Goal: Use online tool/utility: Utilize a website feature to perform a specific function

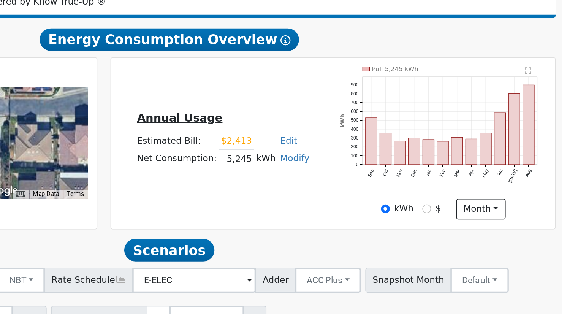
scroll to position [18, 0]
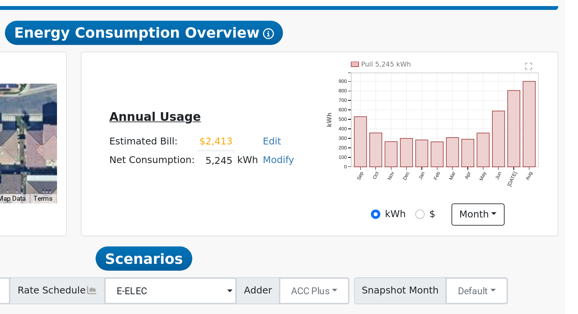
drag, startPoint x: 365, startPoint y: 219, endPoint x: 391, endPoint y: 221, distance: 26.3
click at [391, 221] on tr "Net Consumption: 5,245 kWh Modify Add Consumption Add Electric Vehicle Add Cons…" at bounding box center [364, 217] width 107 height 11
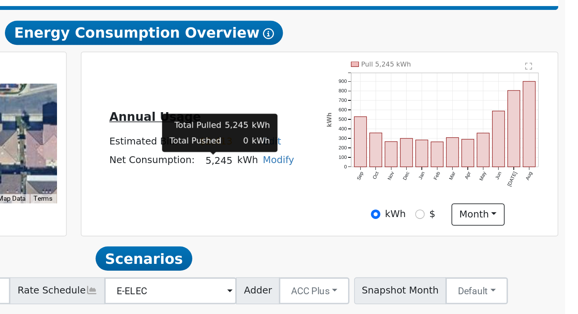
click at [371, 223] on td "5,245" at bounding box center [372, 217] width 21 height 11
click at [368, 220] on td "5,245" at bounding box center [372, 217] width 21 height 11
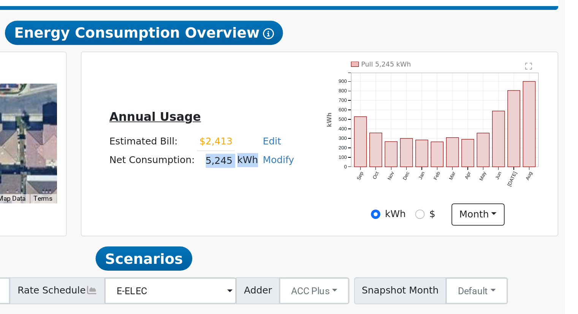
drag, startPoint x: 366, startPoint y: 218, endPoint x: 395, endPoint y: 219, distance: 28.9
click at [395, 219] on tr "Net Consumption: 5,245 kWh Modify Add Consumption Add Electric Vehicle Add Cons…" at bounding box center [364, 217] width 107 height 11
click at [382, 236] on div "Annual Usage Estimated Bill: $2,413 Edit Estimated Bill $ 2413 Annual Net Consu…" at bounding box center [430, 207] width 267 height 93
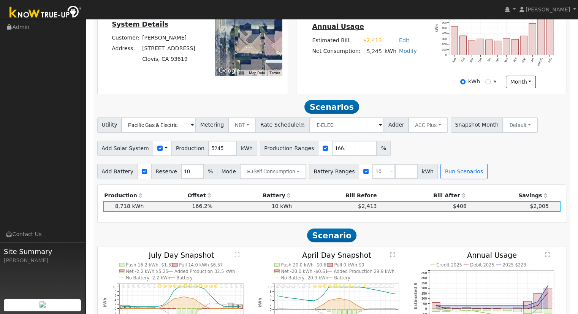
scroll to position [185, 0]
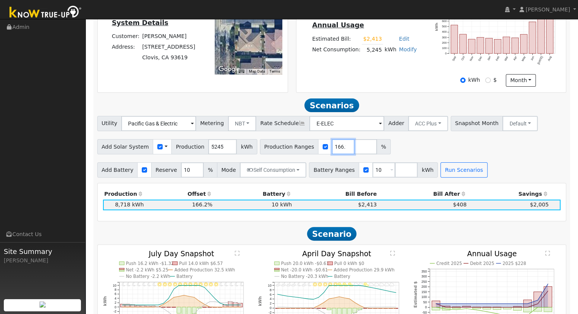
click at [332, 148] on input "166.21544" at bounding box center [343, 146] width 23 height 15
type input "166.215443"
click at [395, 171] on input "number" at bounding box center [406, 169] width 23 height 15
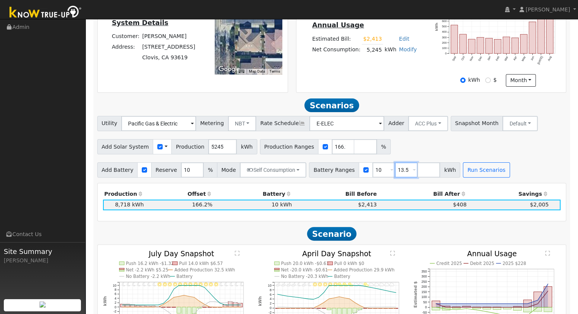
click at [396, 171] on input "13.5" at bounding box center [406, 169] width 23 height 15
type input "1"
click at [400, 152] on div "Add Solar System Use CSV Data Production 5245 kWh Production Ranges 166.215443 %" at bounding box center [332, 145] width 472 height 18
click at [409, 144] on div "Add Solar System Use CSV Data Production 5245 kWh Production Ranges 166.215443 %" at bounding box center [332, 145] width 472 height 18
click at [447, 171] on button "Run Scenarios" at bounding box center [463, 169] width 47 height 15
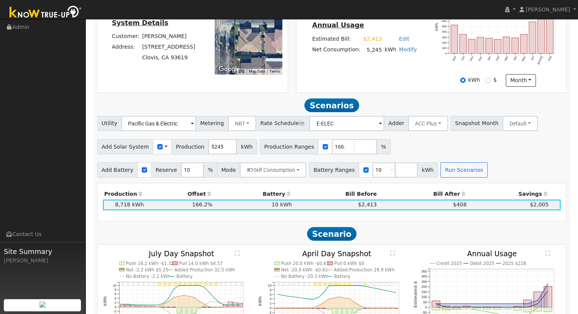
scroll to position [263, 0]
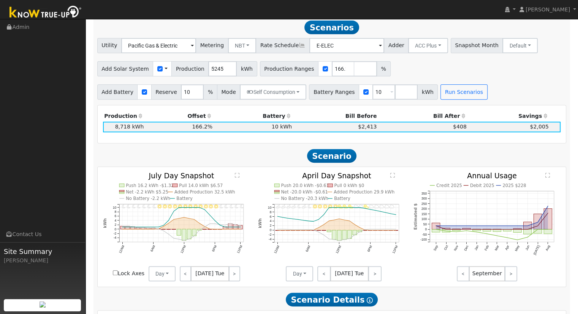
click at [494, 85] on div "Add Battery Reserve 10 % Mode Self Consumption Self Consumption Peak Savings AC…" at bounding box center [332, 91] width 472 height 18
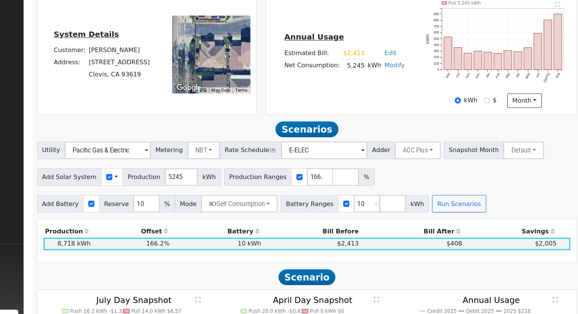
scroll to position [148, 0]
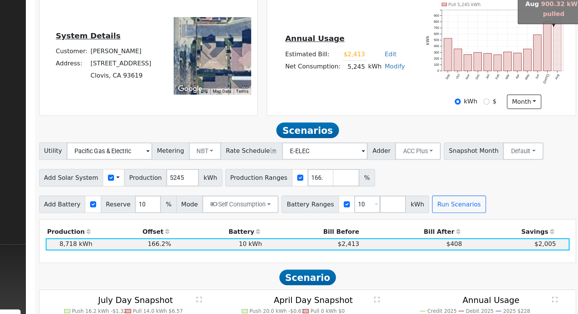
click at [550, 84] on rect "onclick=""" at bounding box center [549, 66] width 7 height 48
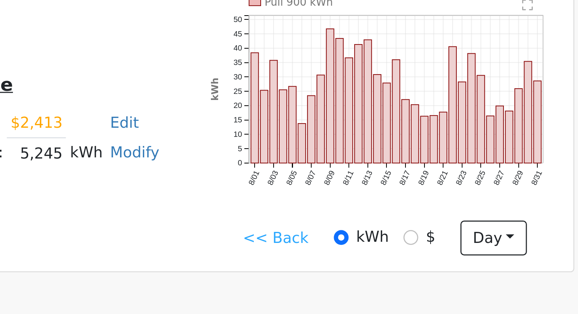
scroll to position [135, 0]
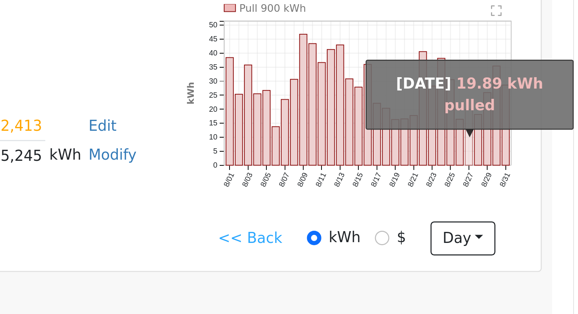
click at [539, 100] on rect "onclick=""" at bounding box center [539, 92] width 3 height 21
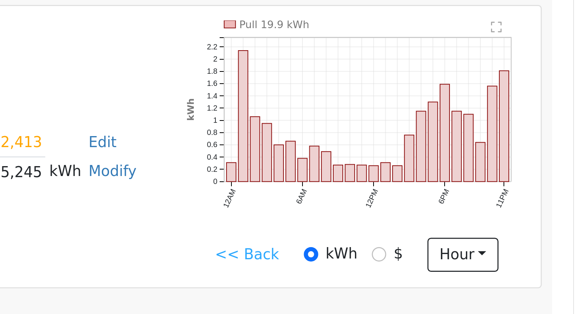
click at [433, 70] on div "Pull 19.9 kWh 12AM 6AM 12PM 6PM 11PM 0 0.2 0.4 0.6 0.8 1 1.2 1.4 1.6 1.8 2 2.2 …" at bounding box center [497, 84] width 133 height 80
click at [457, 132] on link "<< Back" at bounding box center [457, 130] width 24 height 8
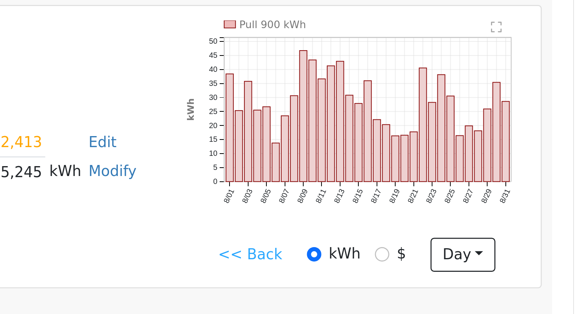
click at [454, 132] on link "<< Back" at bounding box center [459, 130] width 24 height 8
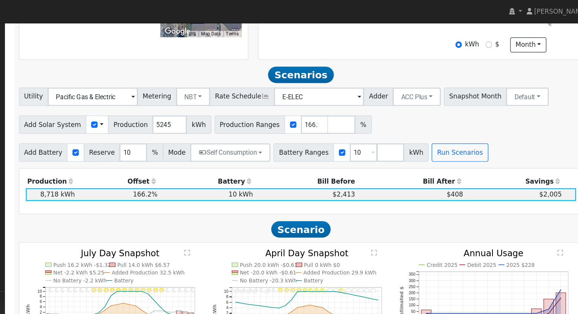
scroll to position [217, 0]
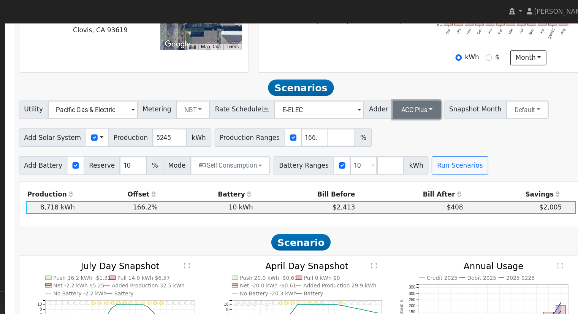
click at [417, 94] on button "ACC Plus" at bounding box center [428, 91] width 40 height 15
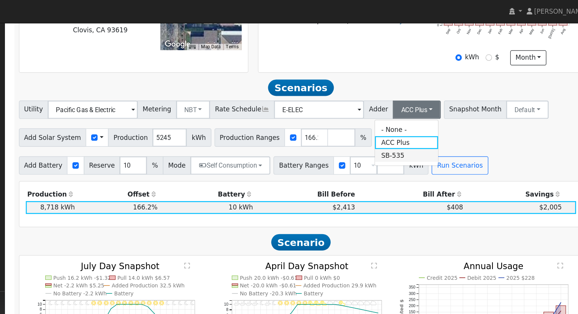
click at [421, 129] on link "SB-535" at bounding box center [419, 129] width 53 height 11
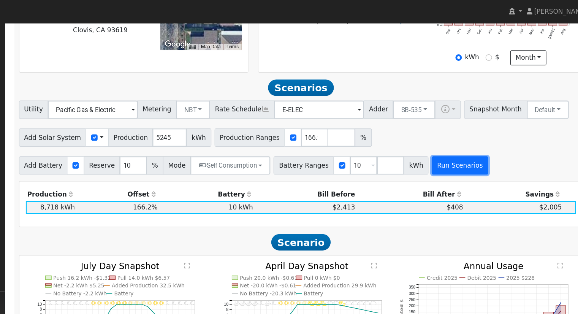
click at [440, 137] on button "Run Scenarios" at bounding box center [463, 137] width 47 height 15
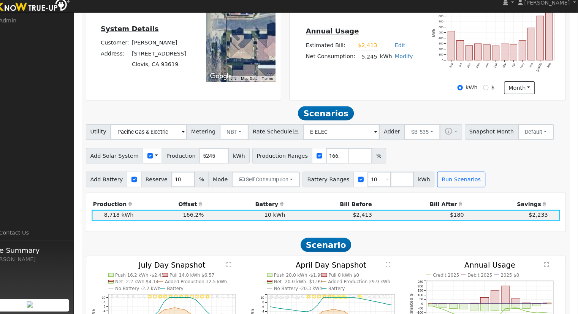
scroll to position [171, 0]
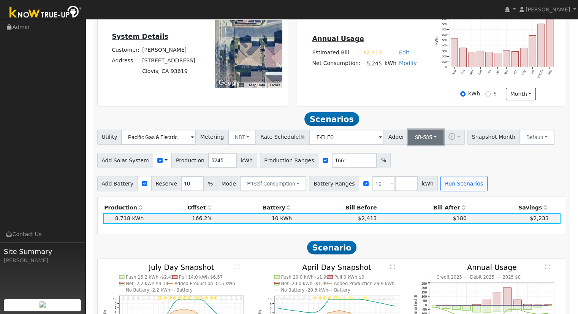
click at [414, 138] on button "SB-535" at bounding box center [425, 137] width 35 height 15
click at [401, 177] on link "SB-535" at bounding box center [419, 175] width 53 height 11
click at [415, 141] on button "SB-535" at bounding box center [425, 137] width 35 height 15
click at [411, 167] on link "ACC Plus" at bounding box center [419, 164] width 53 height 11
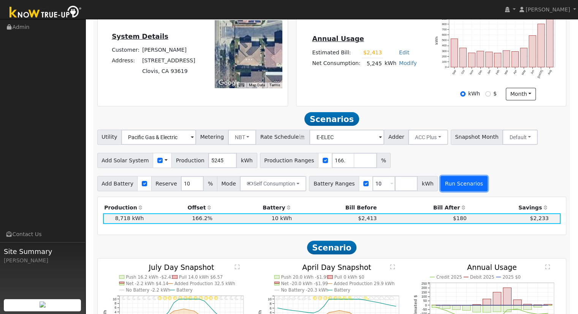
click at [447, 182] on button "Run Scenarios" at bounding box center [463, 183] width 47 height 15
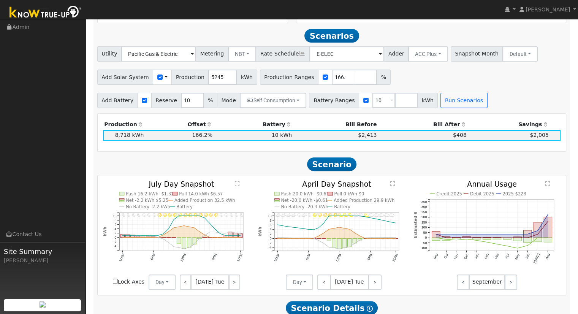
scroll to position [263, 0]
